Goal: Task Accomplishment & Management: Manage account settings

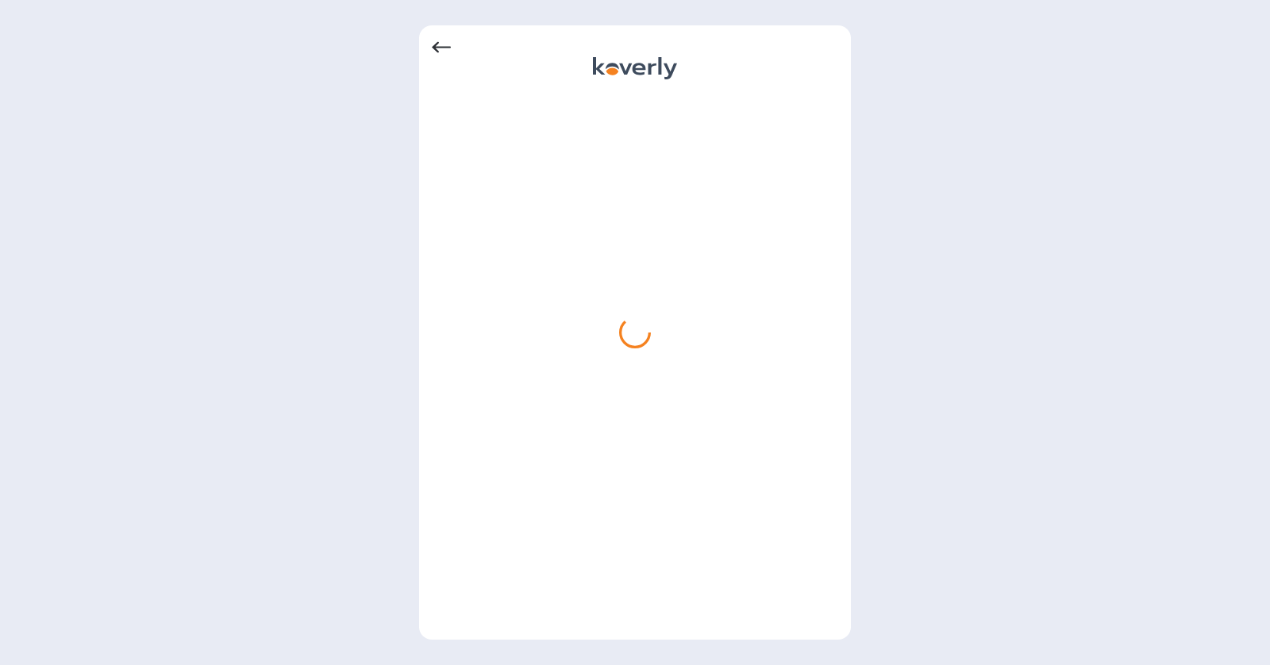
click at [450, 45] on icon at bounding box center [441, 47] width 19 height 19
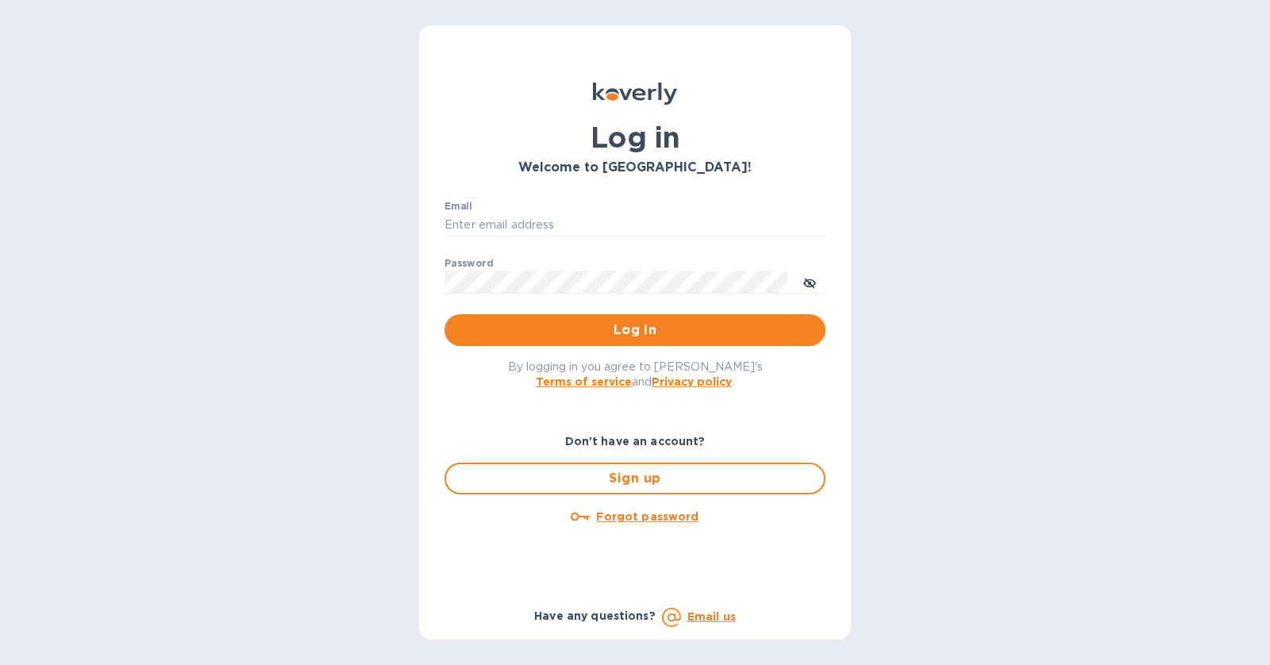
type input "[PERSON_NAME][EMAIL_ADDRESS][DOMAIN_NAME]"
click at [711, 325] on span "Log in" at bounding box center [634, 330] width 355 height 19
